Goal: Transaction & Acquisition: Purchase product/service

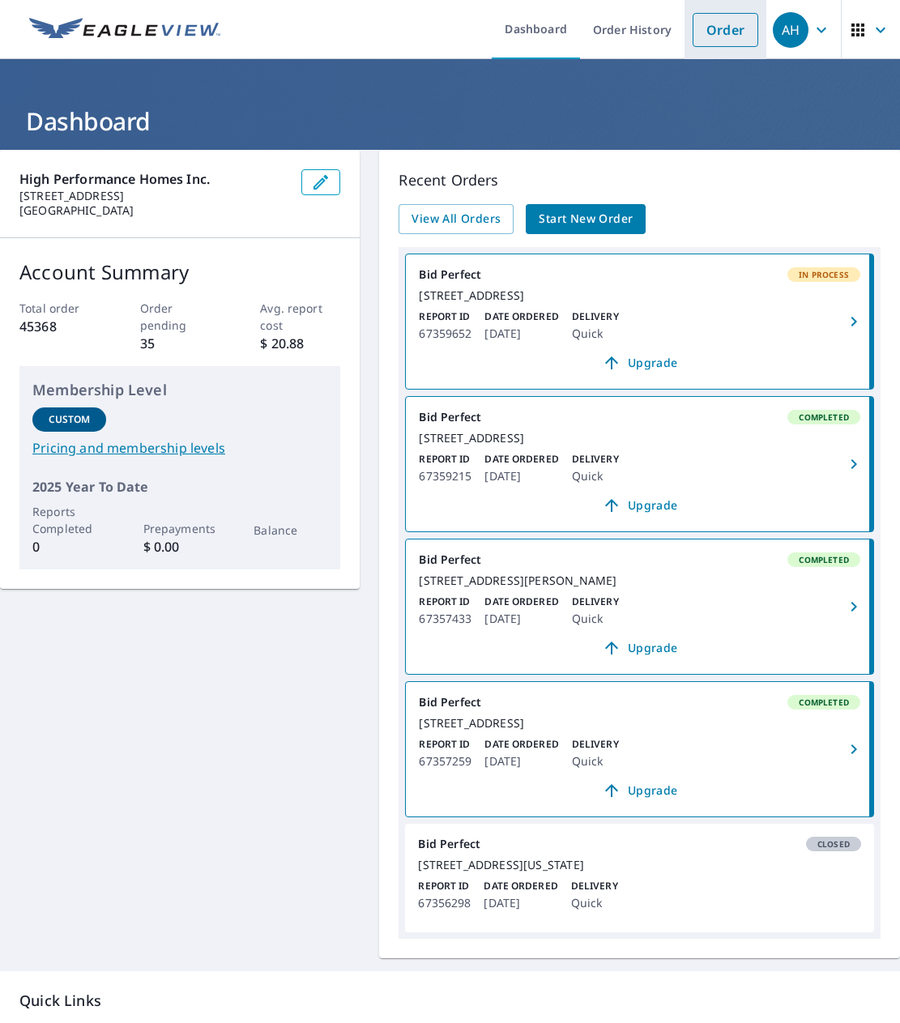
click at [717, 38] on link "Order" at bounding box center [725, 30] width 66 height 34
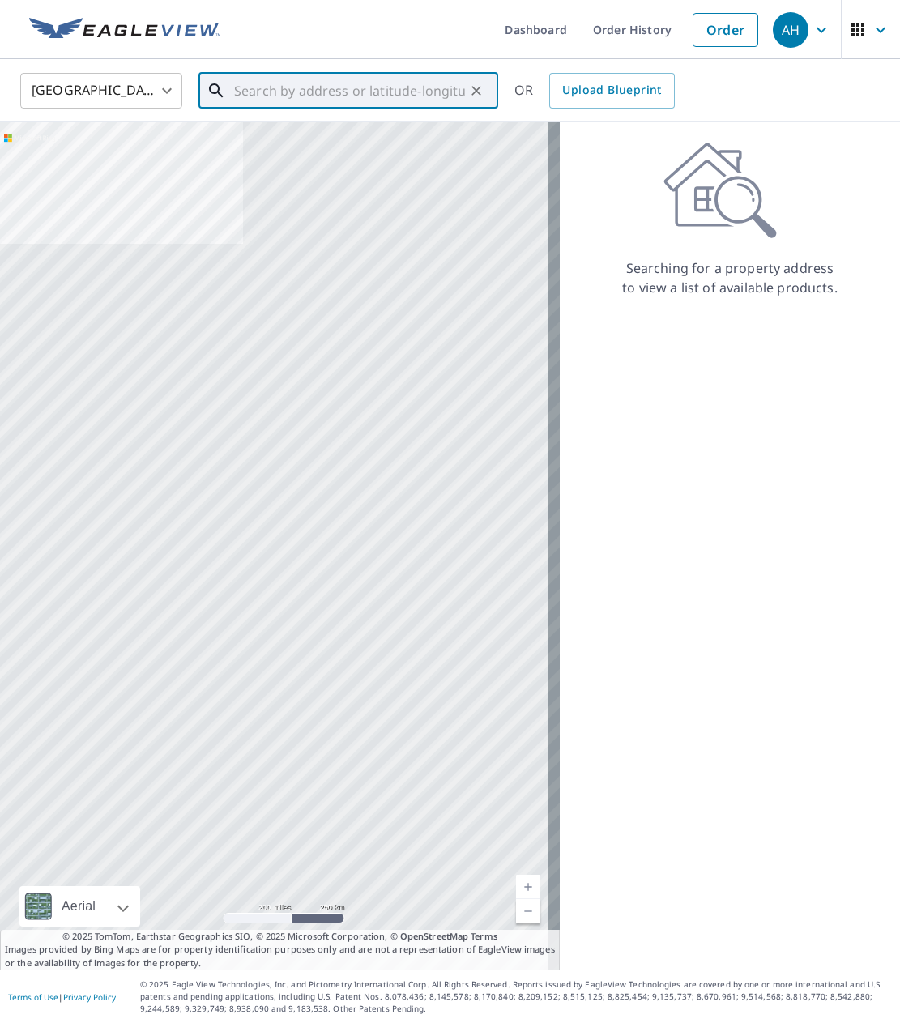
click at [315, 96] on input "text" at bounding box center [349, 90] width 231 height 45
paste input "[STREET_ADDRESS]"
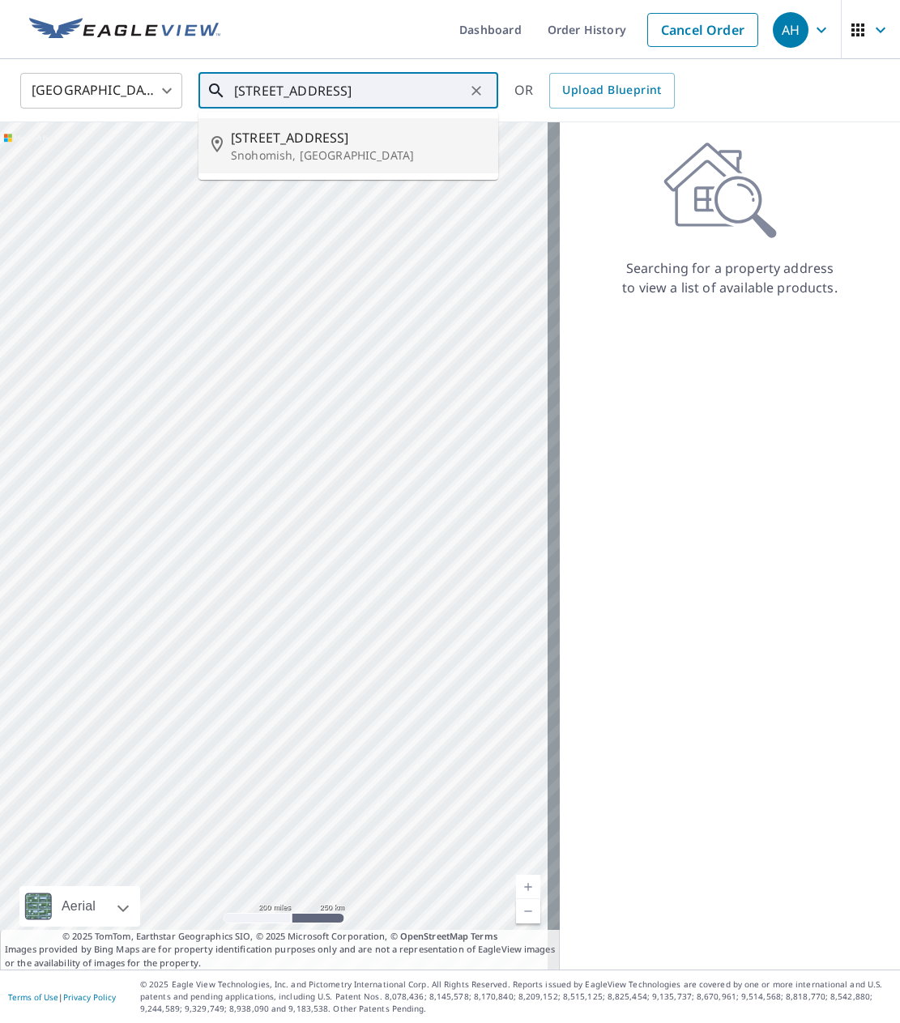
click at [305, 138] on span "[STREET_ADDRESS]" at bounding box center [358, 137] width 254 height 19
type input "[STREET_ADDRESS]"
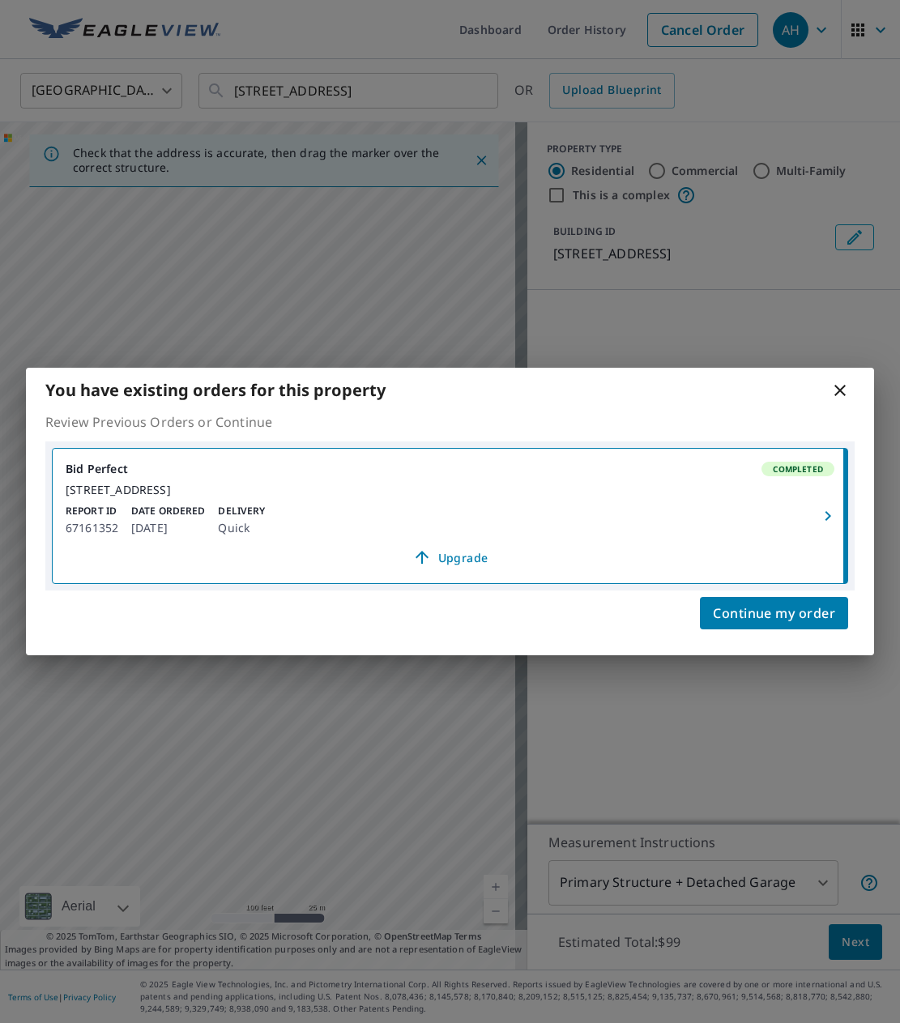
click at [258, 518] on p "Delivery" at bounding box center [241, 511] width 47 height 15
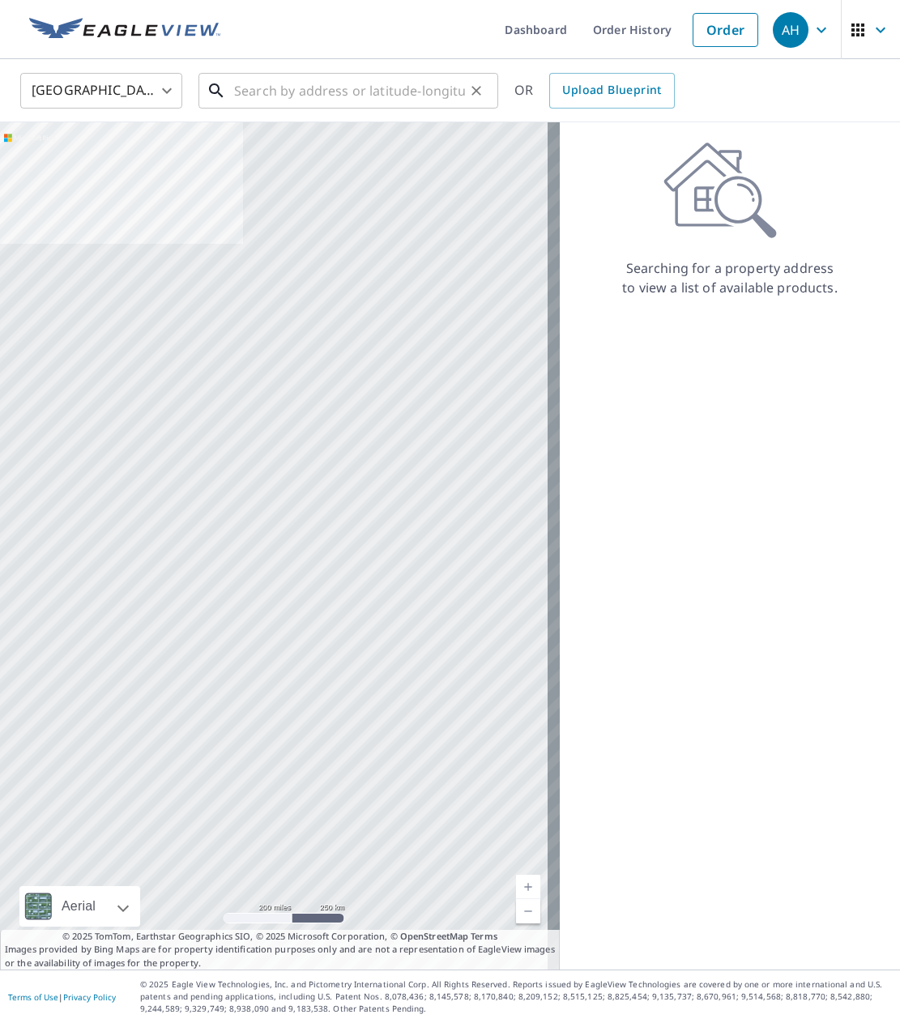
click at [291, 104] on input "text" at bounding box center [349, 90] width 231 height 45
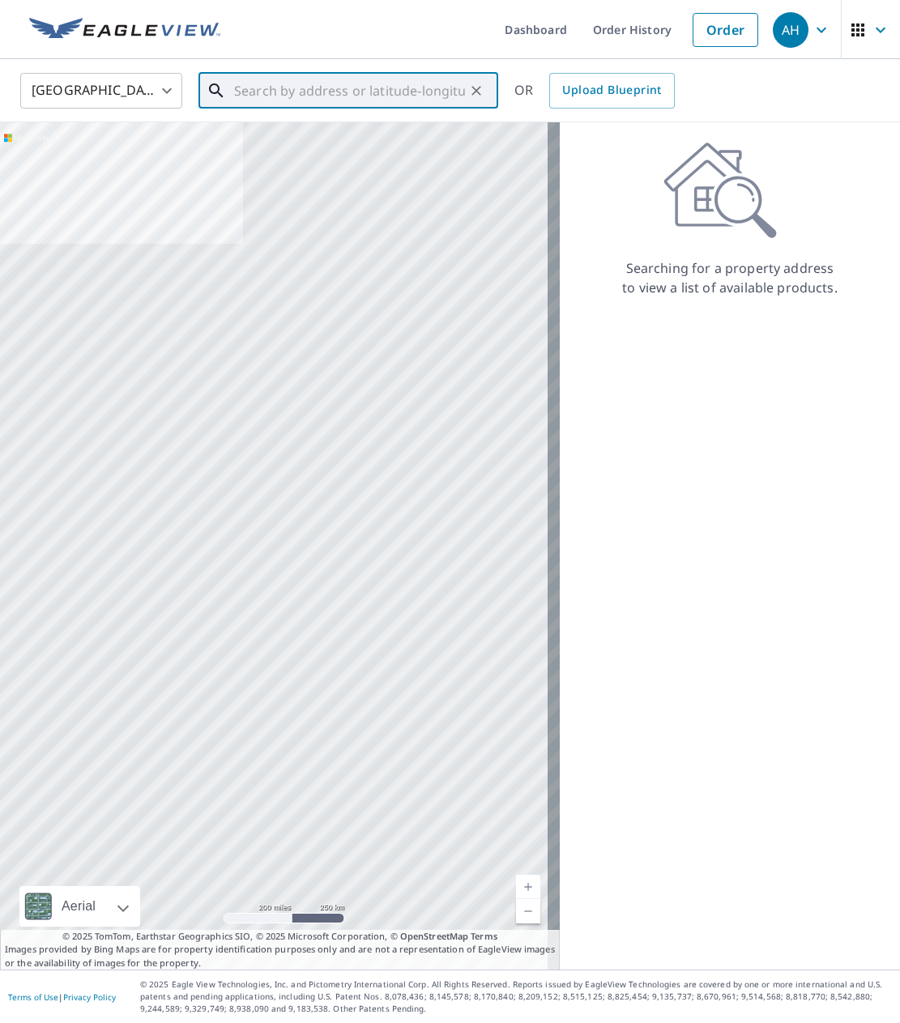
paste input "[STREET_ADDRESS]"
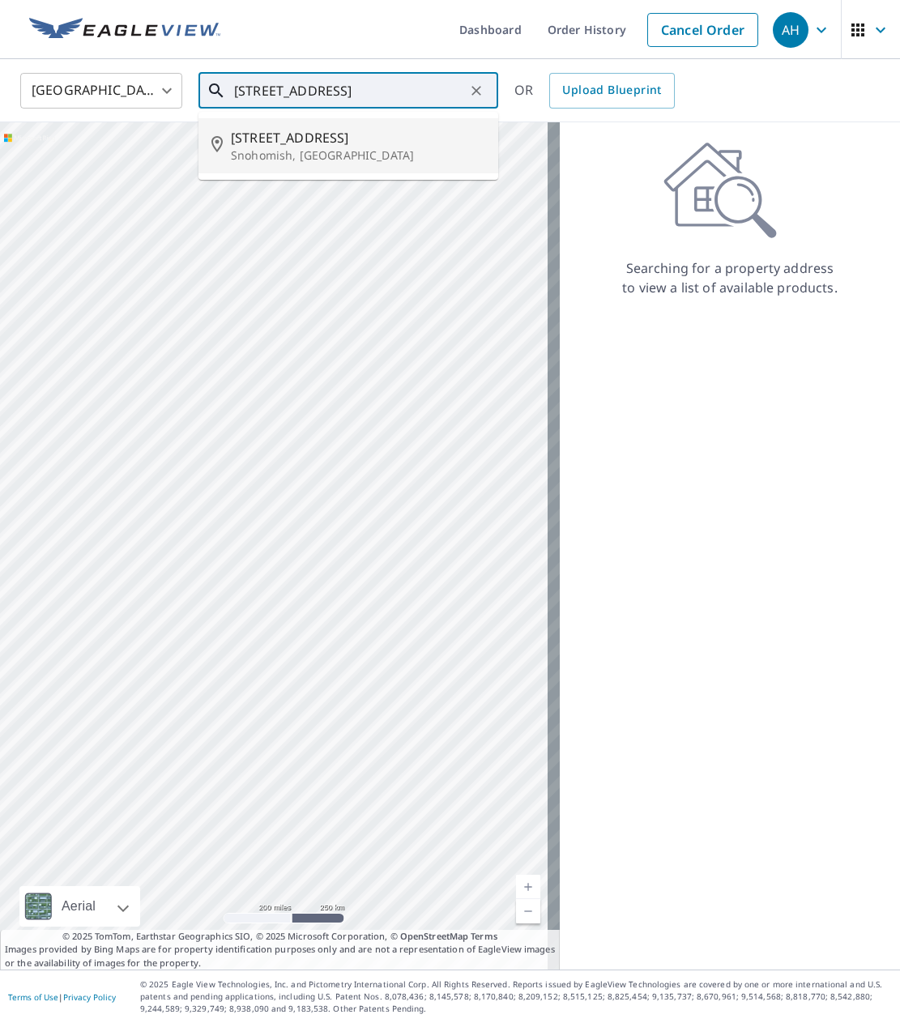
drag, startPoint x: 293, startPoint y: 127, endPoint x: 293, endPoint y: 137, distance: 9.7
click at [293, 137] on span "[STREET_ADDRESS]" at bounding box center [358, 137] width 254 height 19
type input "[STREET_ADDRESS]"
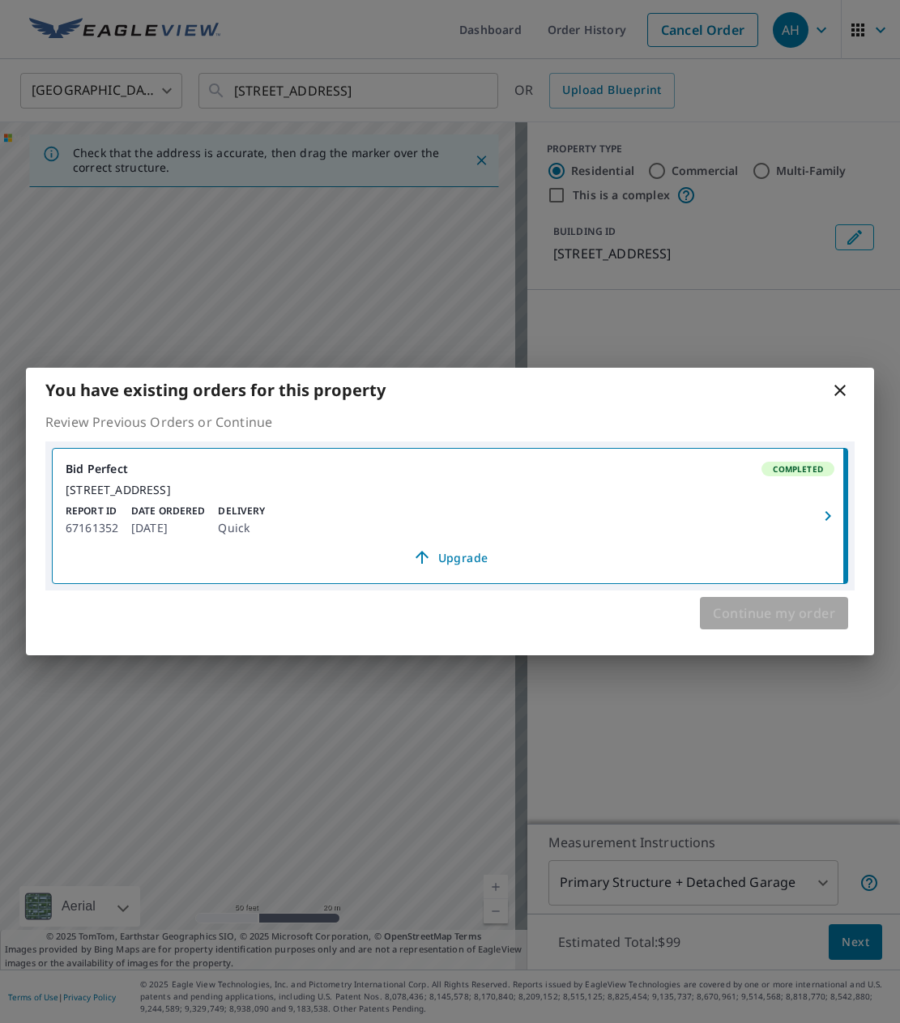
click at [746, 620] on span "Continue my order" at bounding box center [774, 613] width 122 height 23
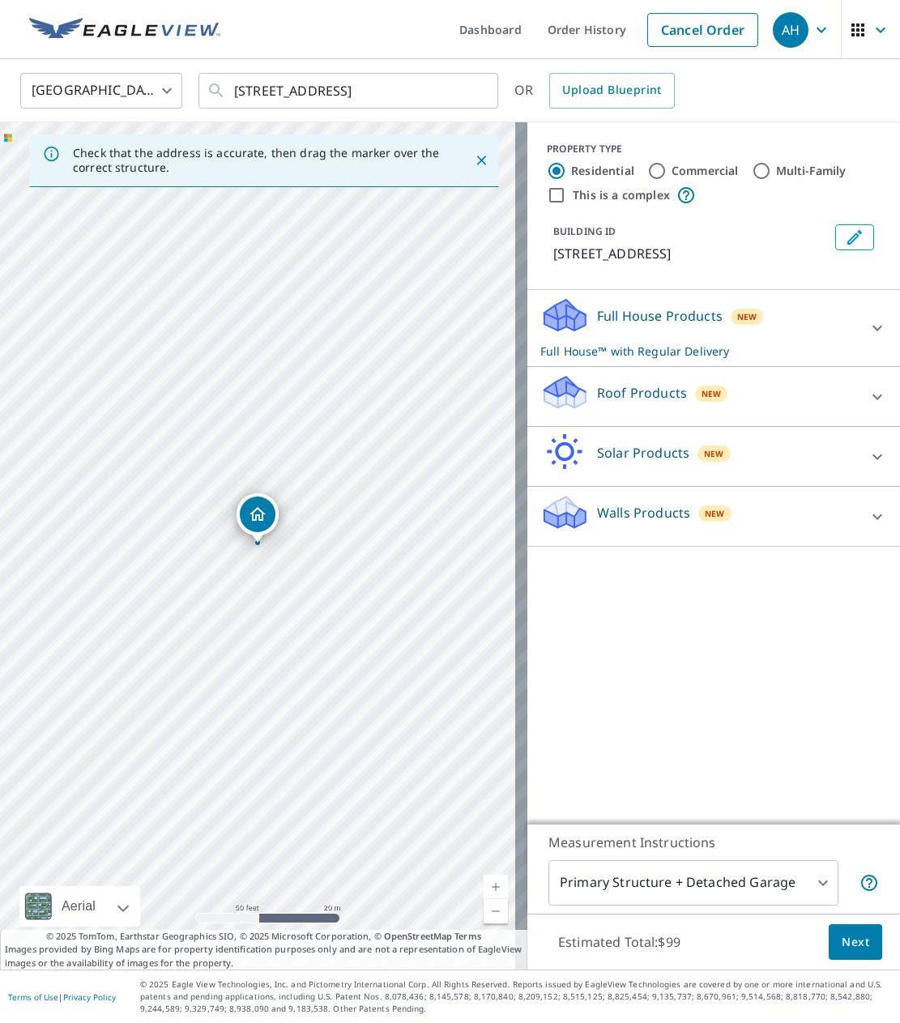
click at [249, 513] on icon "Dropped pin, building 1, Residential property, 14707 Broadway Ave Snohomish, WA…" at bounding box center [257, 513] width 19 height 19
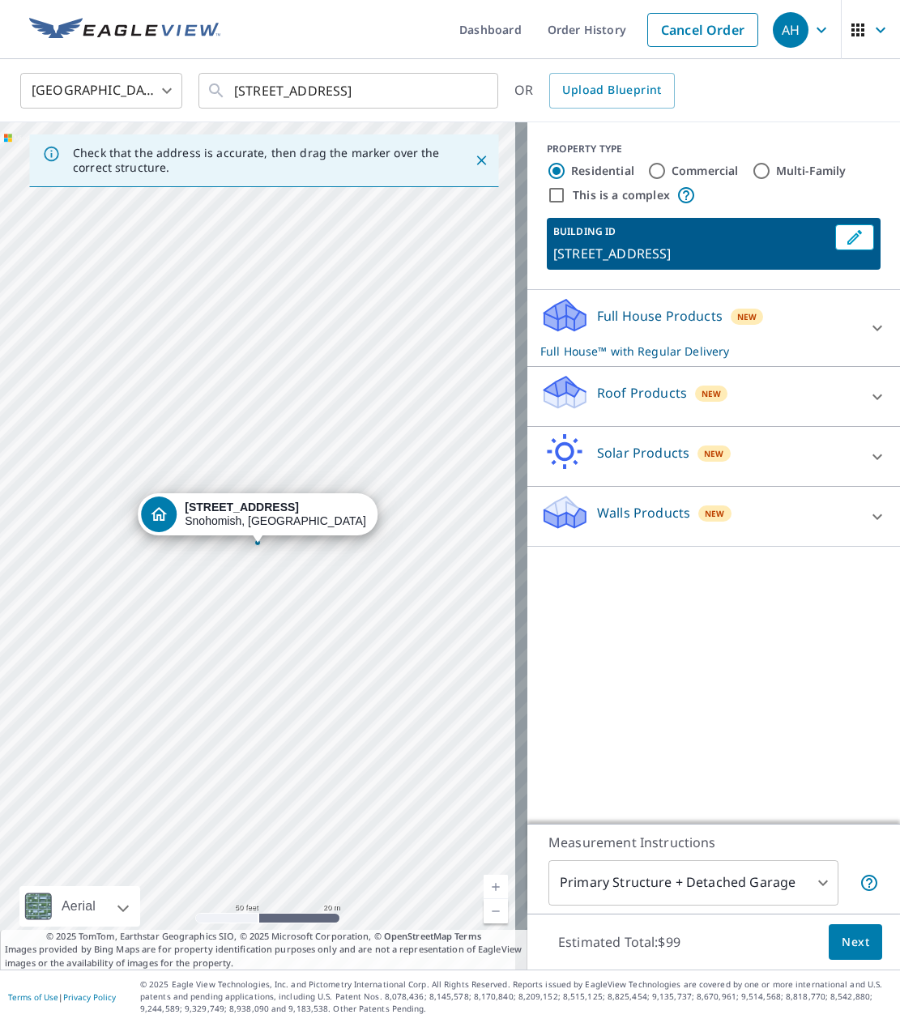
click at [828, 411] on div "Roof Products New" at bounding box center [698, 396] width 317 height 46
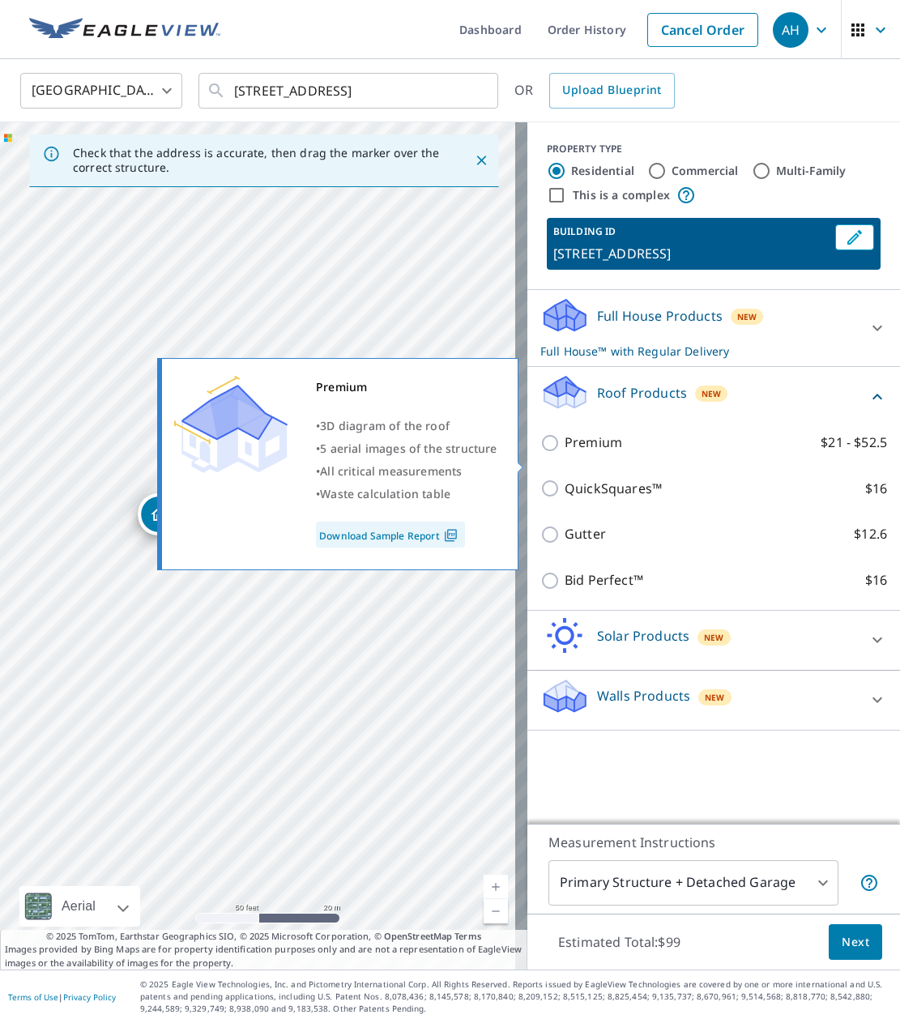
click at [585, 451] on div "Premium $21 - $52.5" at bounding box center [713, 442] width 347 height 46
click at [594, 453] on p "Premium" at bounding box center [592, 442] width 57 height 20
click at [564, 453] on input "Premium $21 - $52.5" at bounding box center [552, 442] width 24 height 19
checkbox input "true"
checkbox input "false"
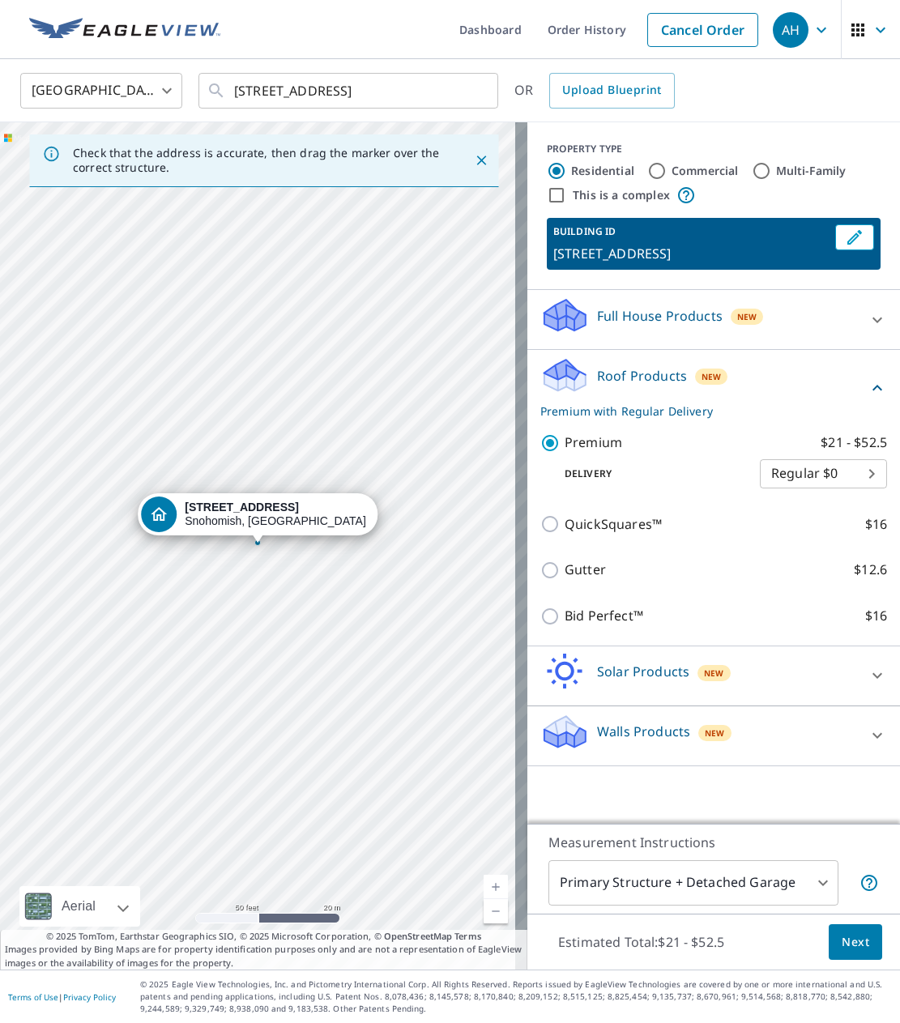
click at [845, 489] on body "AH AH Dashboard Order History Cancel Order AH [GEOGRAPHIC_DATA] US ​ [STREET_AD…" at bounding box center [450, 511] width 900 height 1023
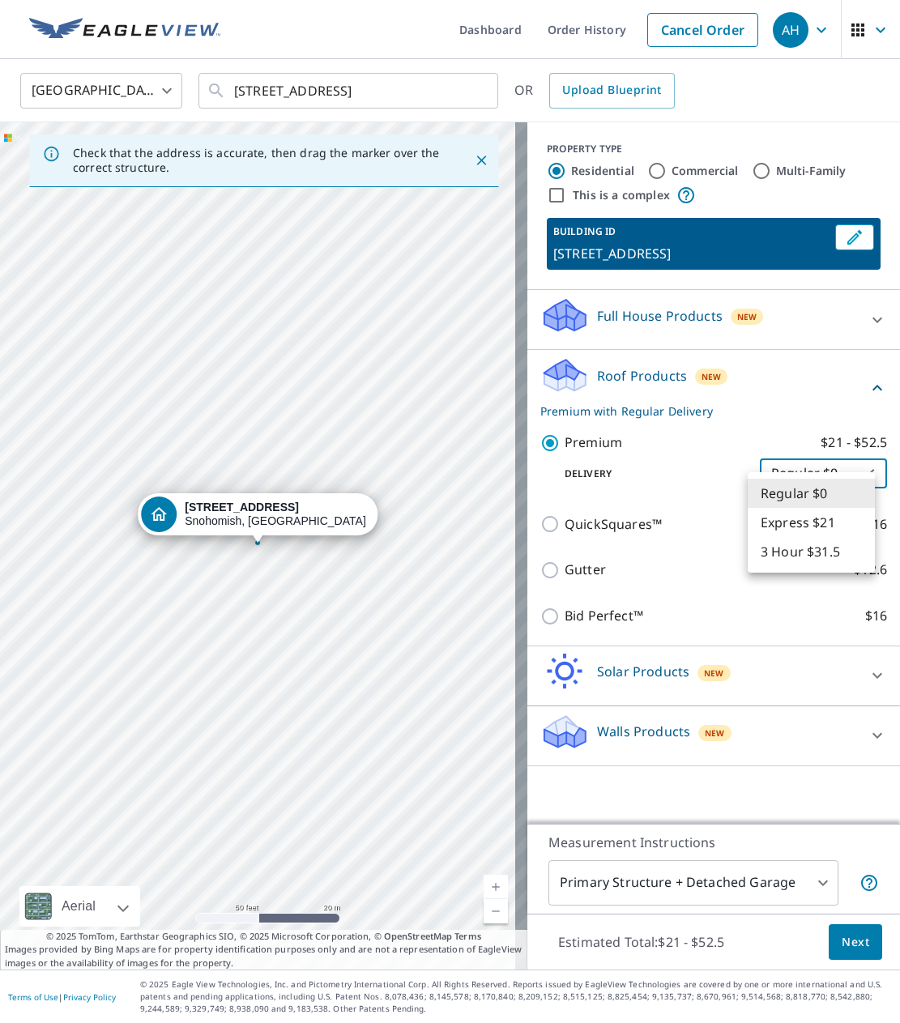
click at [828, 560] on li "3 Hour $31.5" at bounding box center [810, 551] width 127 height 29
type input "7"
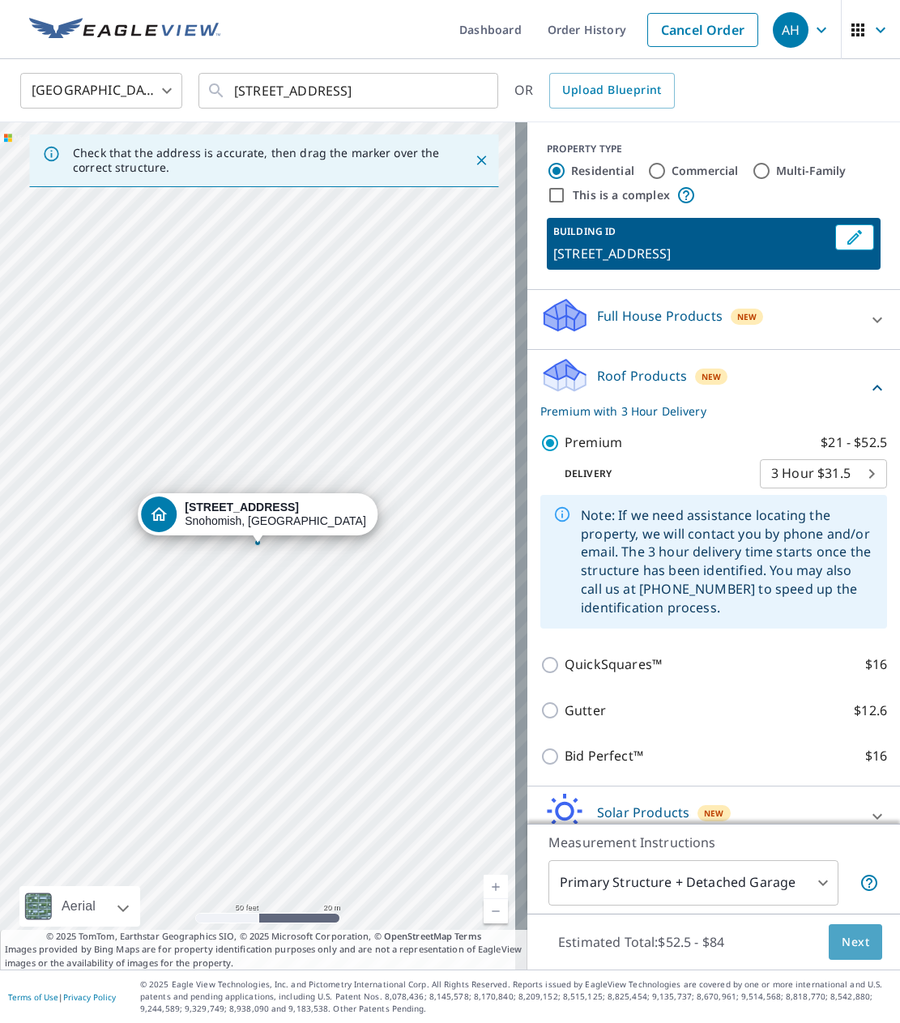
click at [841, 936] on span "Next" at bounding box center [855, 942] width 28 height 20
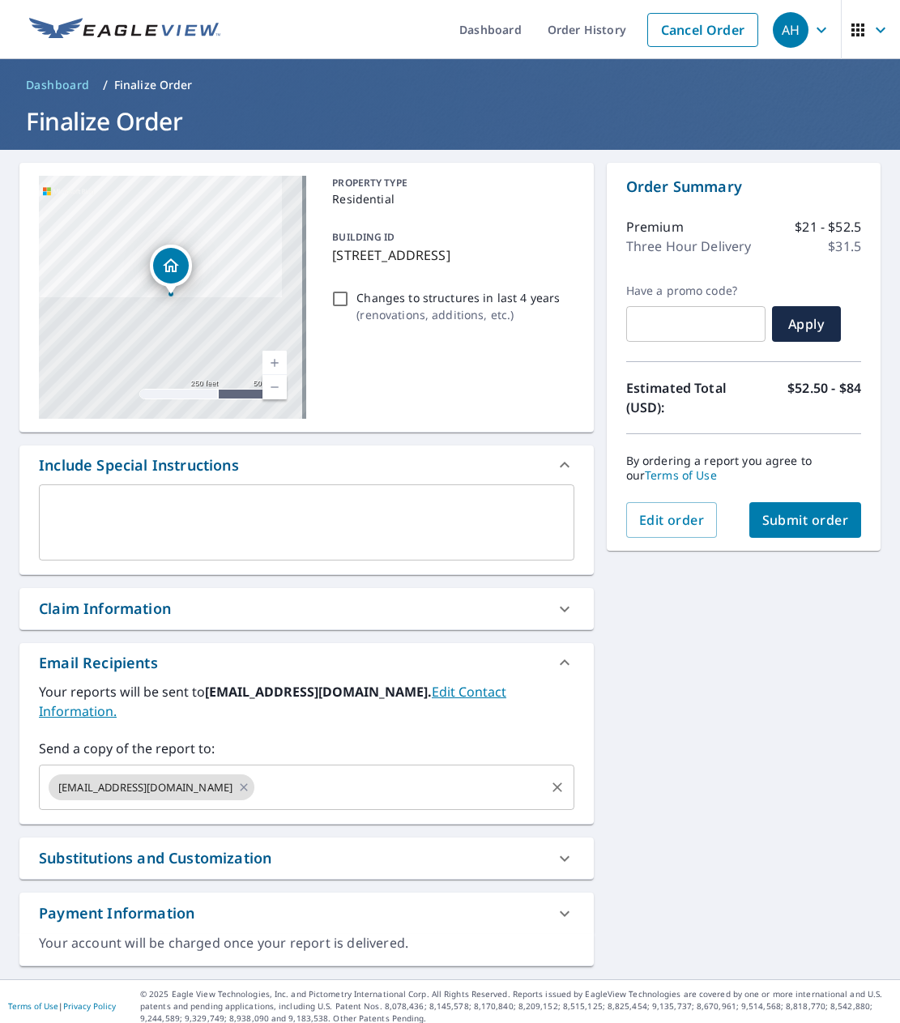
click at [257, 781] on input "text" at bounding box center [399, 787] width 285 height 31
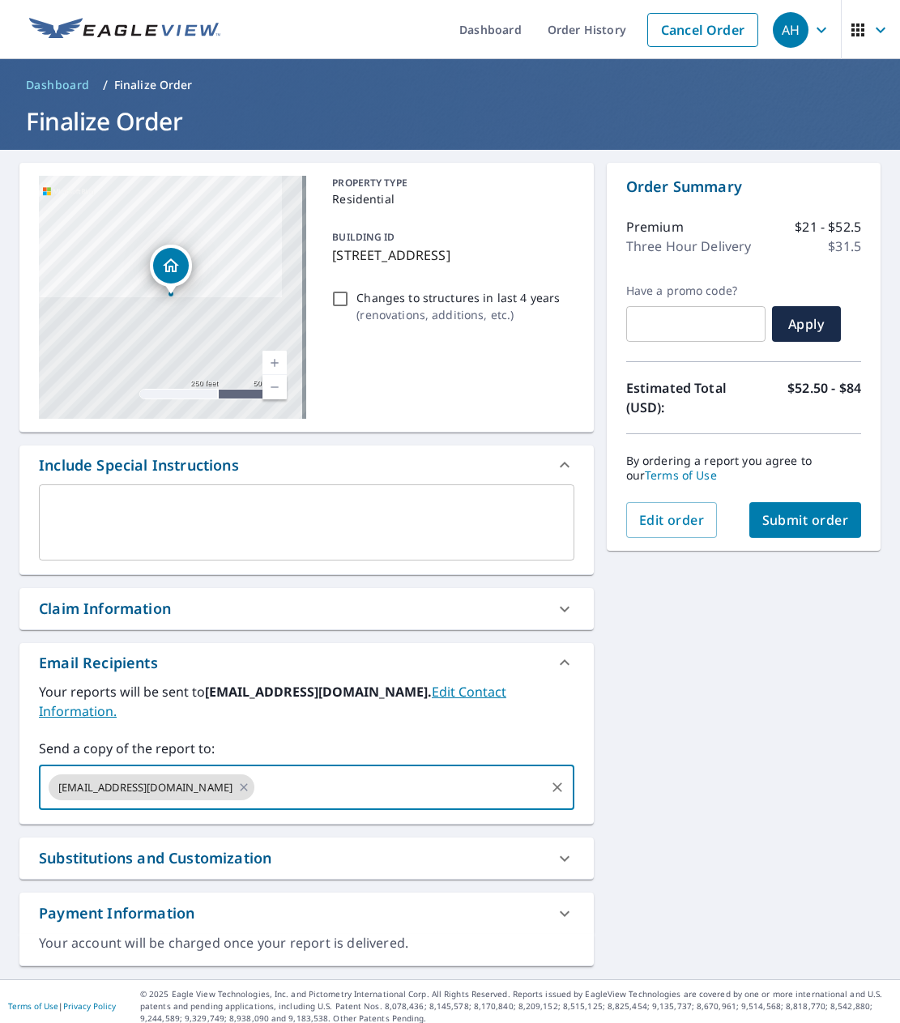
paste input "[EMAIL_ADDRESS][DOMAIN_NAME]"
type input "[EMAIL_ADDRESS][DOMAIN_NAME]"
checkbox input "true"
type input "[EMAIL_ADDRESS][DOMAIN_NAME]"
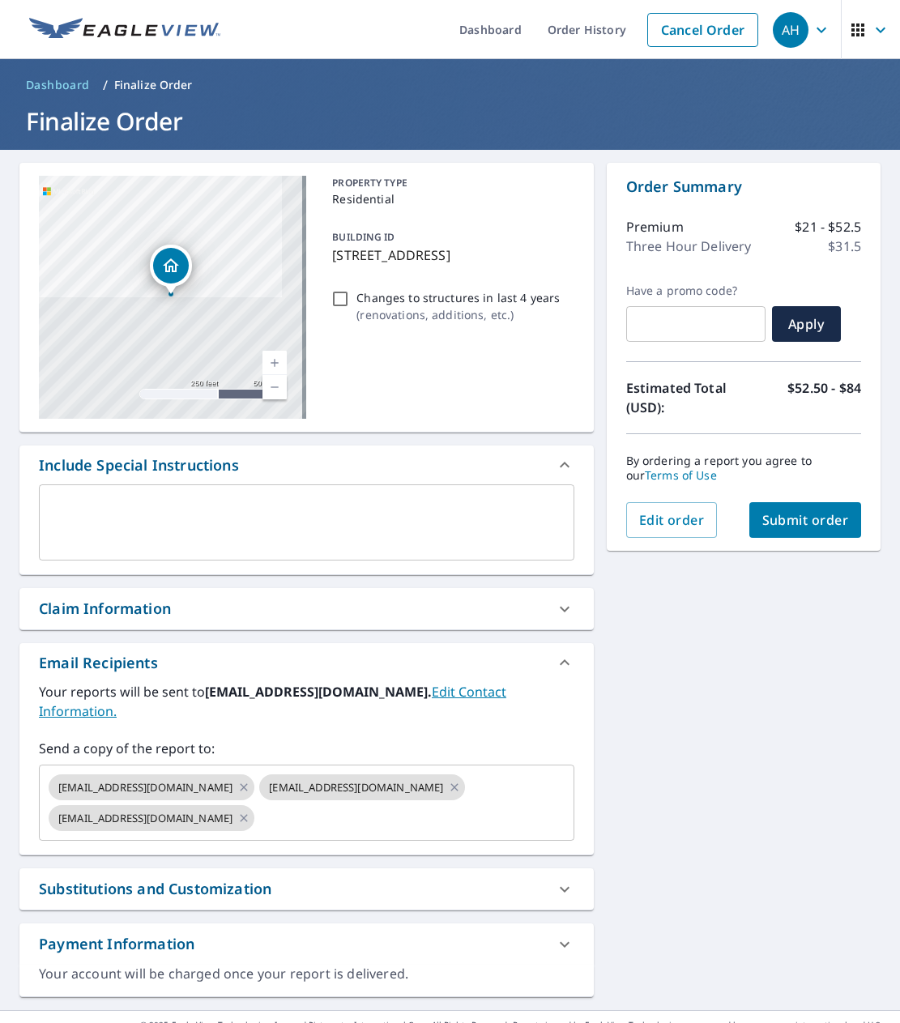
click at [805, 521] on span "Submit order" at bounding box center [805, 520] width 87 height 18
checkbox input "true"
